Goal: Find specific page/section: Find specific page/section

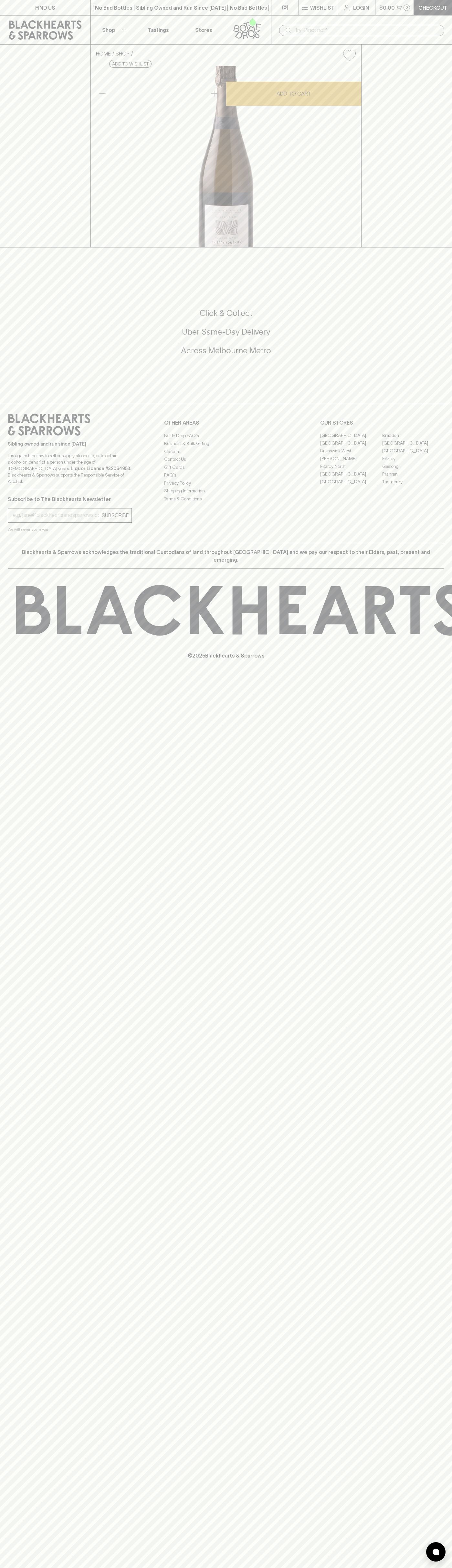
click at [154, 32] on p "Tastings" at bounding box center [158, 30] width 21 height 8
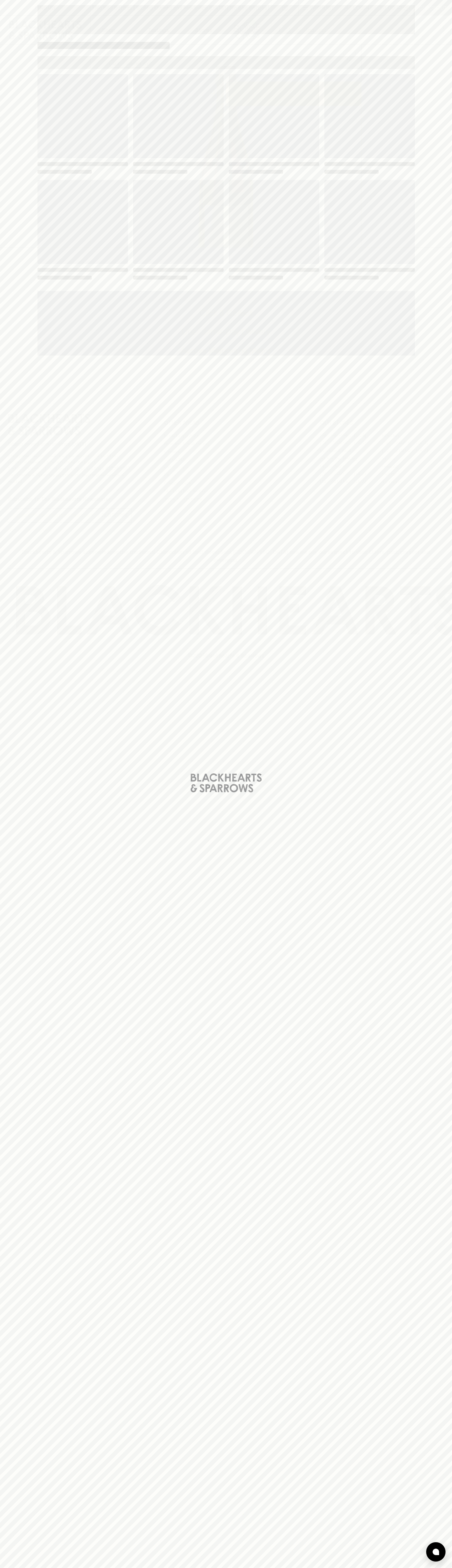
click at [438, 732] on div "Loading" at bounding box center [226, 784] width 452 height 1568
click at [74, 1567] on html "FIND US | No Bad Bottles | Sibling Owned and Run Since 2006 | No Bad Bottles | …" at bounding box center [226, 784] width 452 height 1568
click at [17, 964] on div "Loading" at bounding box center [226, 784] width 452 height 1568
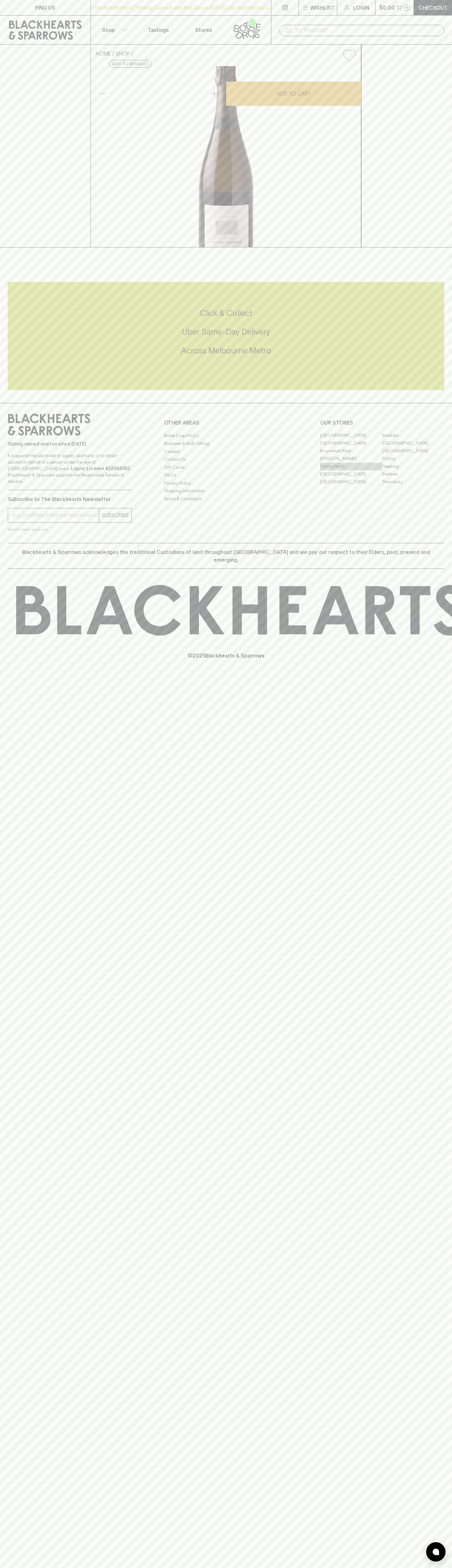
click at [351, 471] on link "Fitzroy North" at bounding box center [351, 466] width 62 height 8
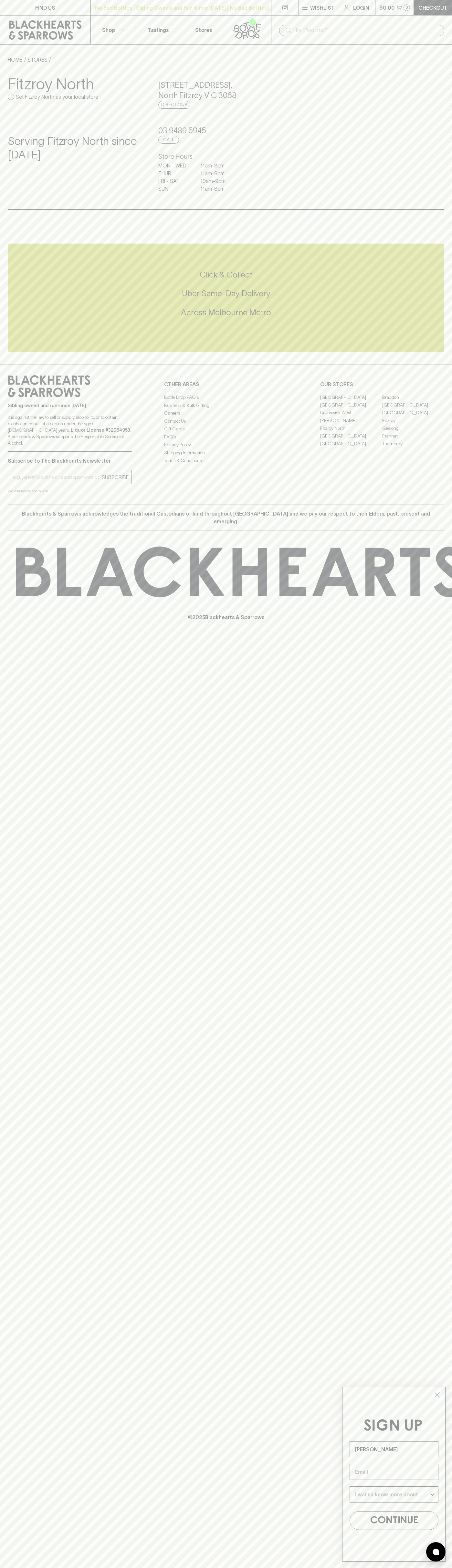
type input "John Smith"
